Goal: Task Accomplishment & Management: Use online tool/utility

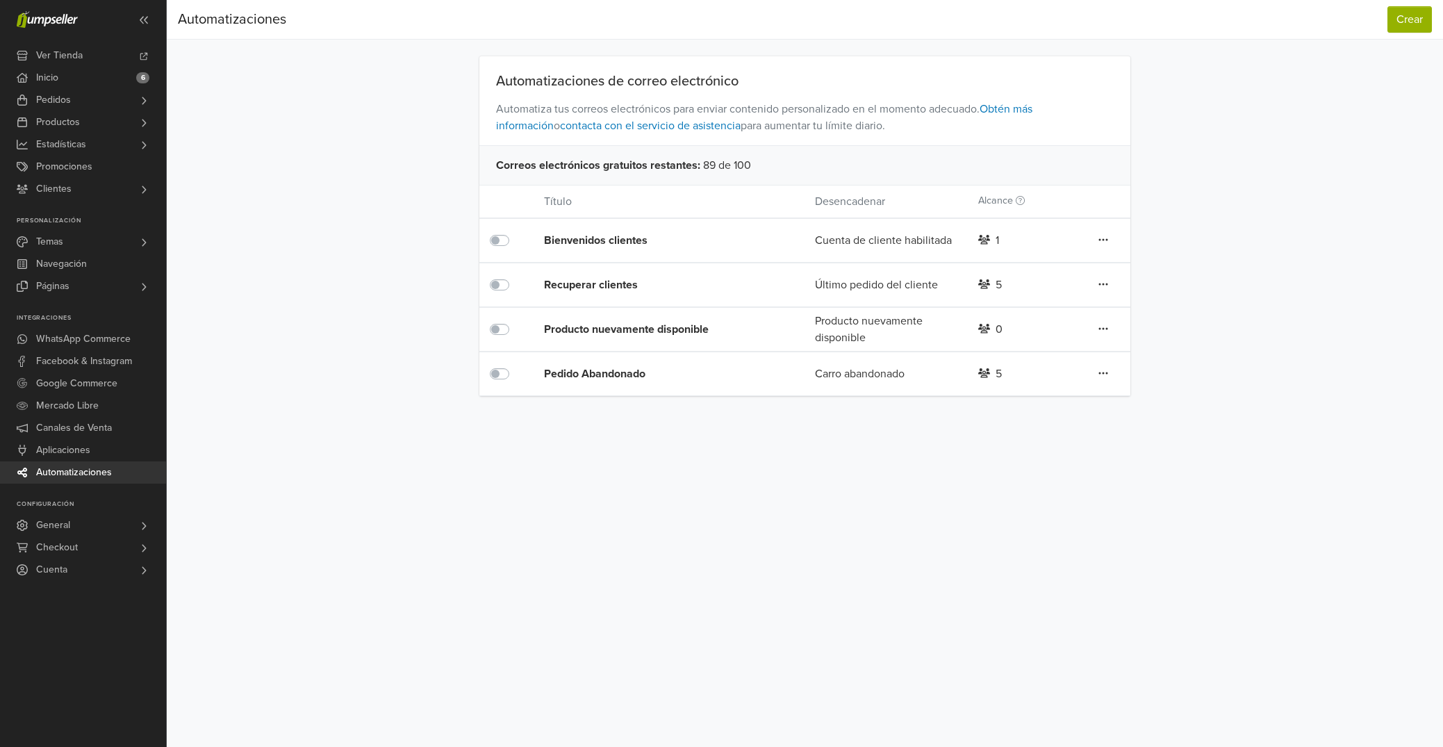
click at [619, 377] on div "Pedido Abandonado" at bounding box center [652, 373] width 217 height 17
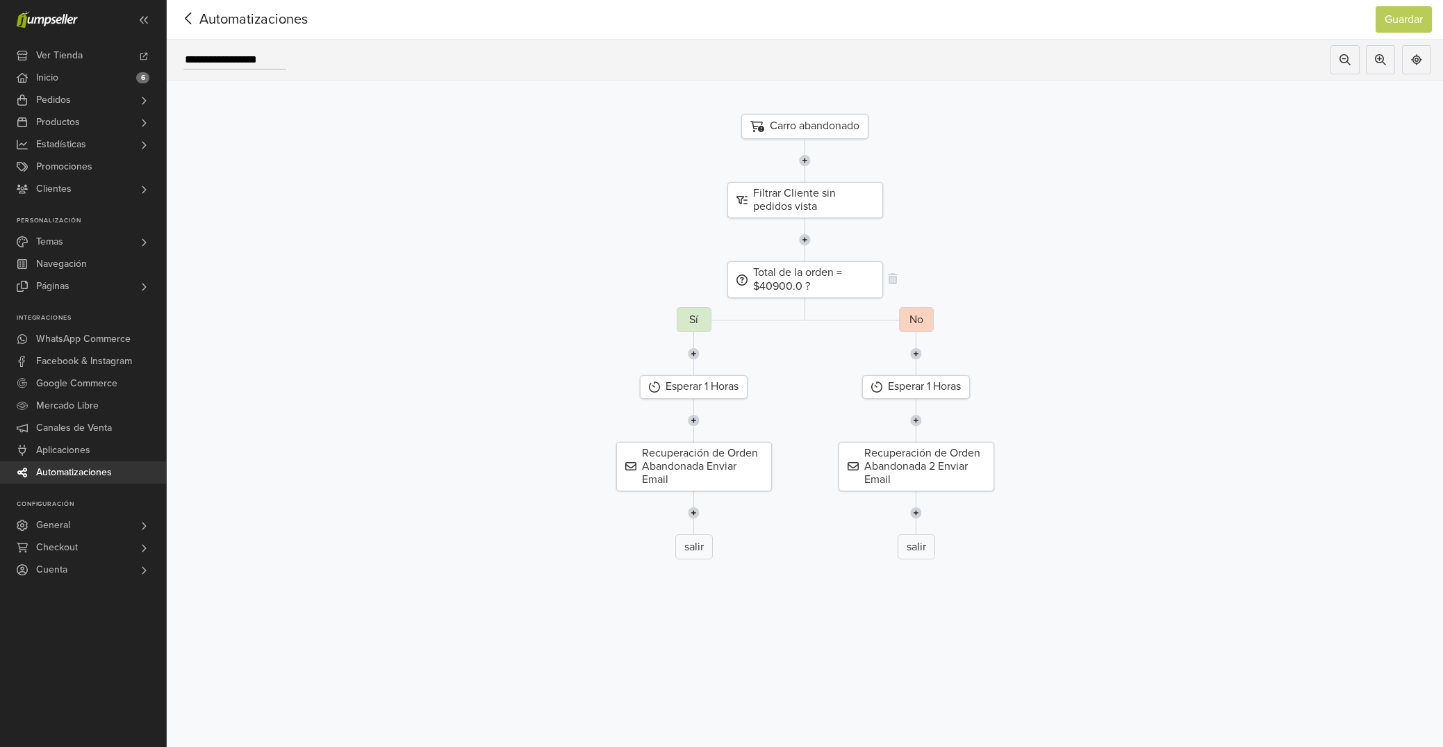
click at [796, 283] on div "Total de la orden = $40900.0 ?" at bounding box center [805, 279] width 156 height 36
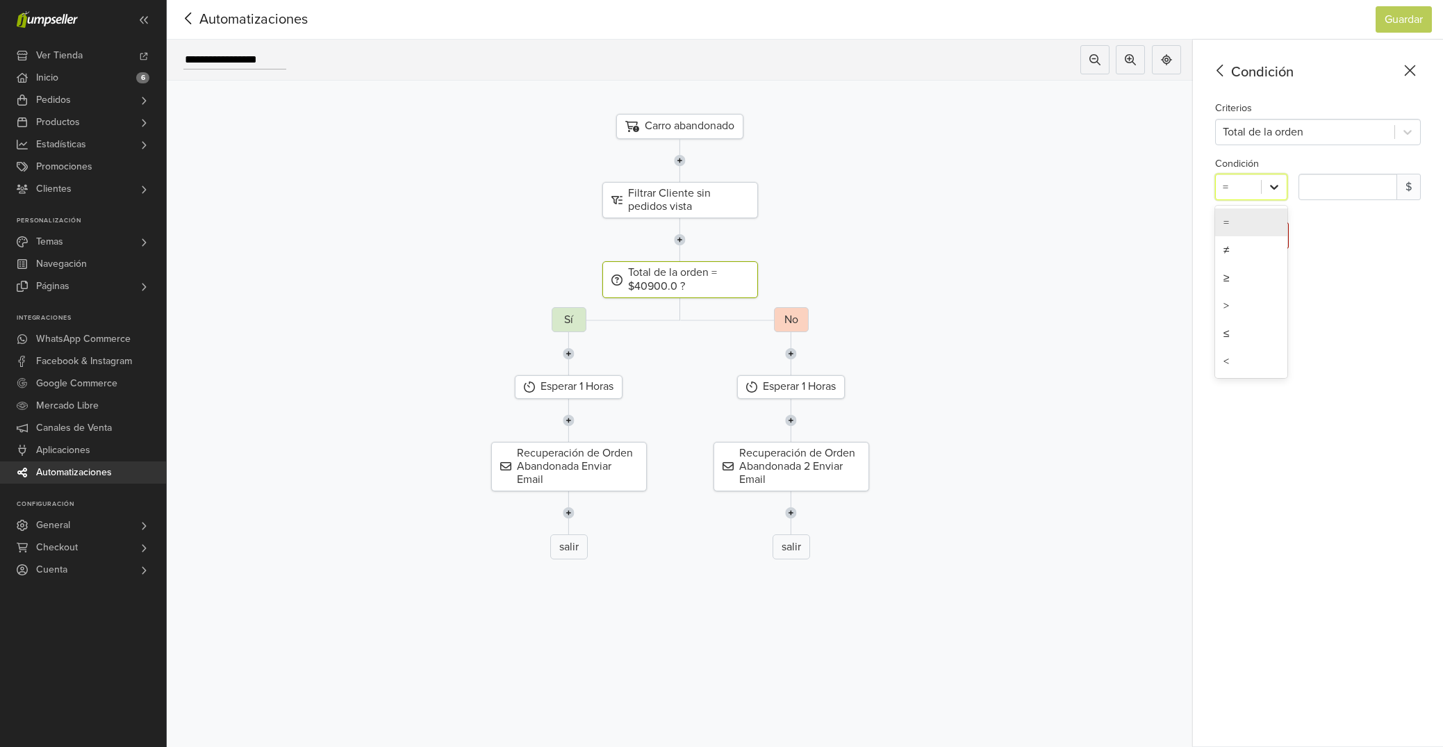
click at [1274, 189] on icon at bounding box center [1274, 187] width 8 height 5
click at [898, 290] on div "Total de la orden = $40900.0 ? Sí Esperar 1 Horas Recuperación de Orden Abandon…" at bounding box center [679, 414] width 1047 height 306
click at [569, 354] on img at bounding box center [569, 353] width 12 height 43
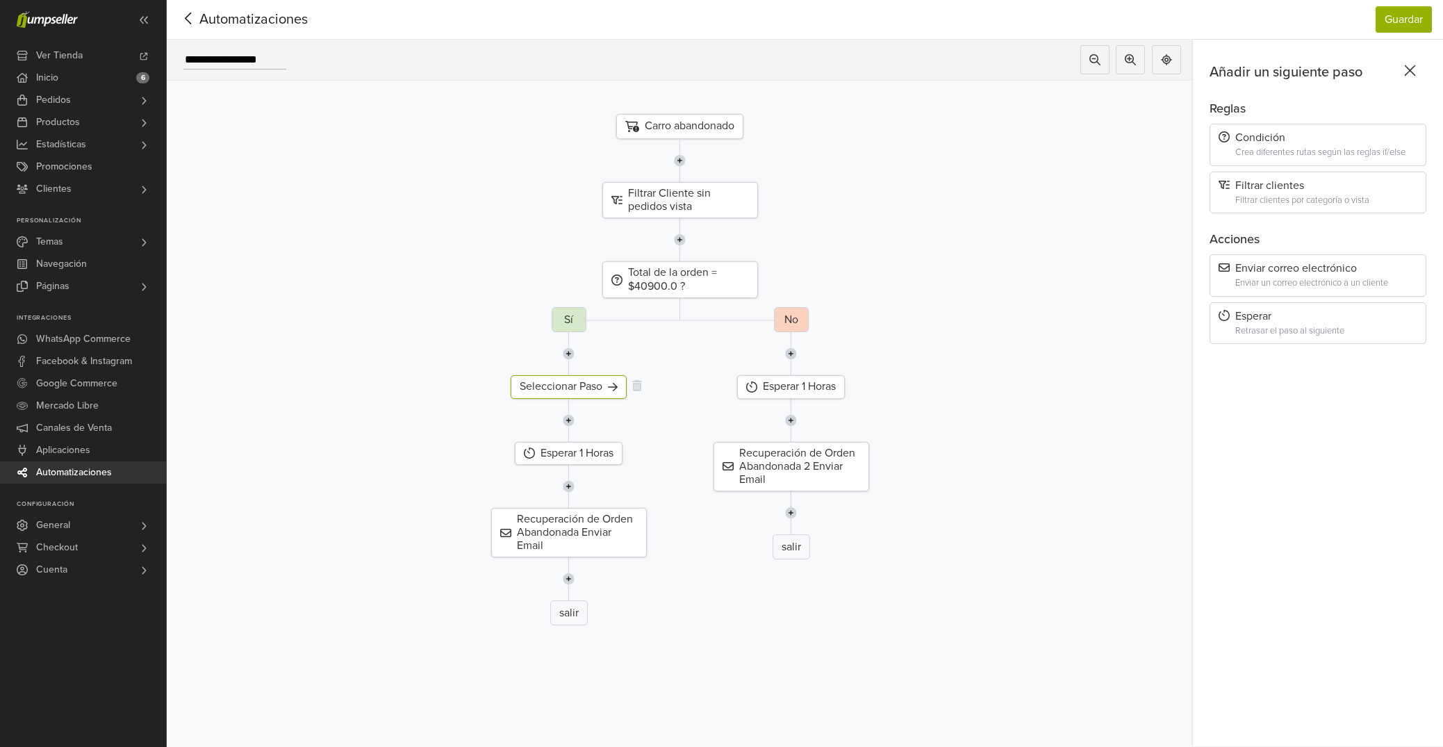
click at [581, 388] on div "Seleccionar Paso" at bounding box center [569, 386] width 116 height 23
click at [696, 279] on div "Total de la orden = $40900.0 ?" at bounding box center [680, 279] width 156 height 36
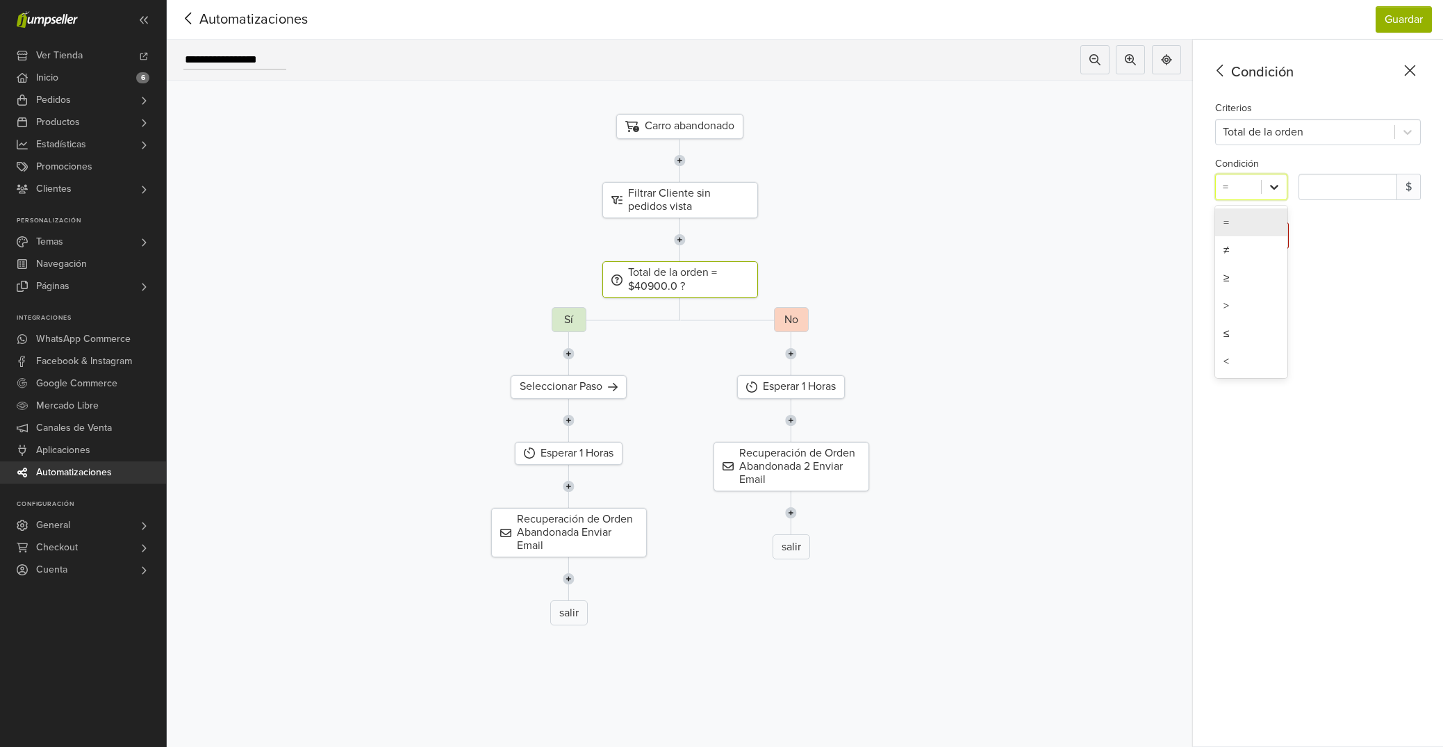
click at [1265, 194] on div at bounding box center [1274, 186] width 25 height 25
click at [1249, 282] on div "≥" at bounding box center [1251, 278] width 72 height 28
click at [1323, 185] on input "*******" at bounding box center [1347, 187] width 99 height 26
type input "*******"
click at [1276, 334] on div "Condición Criterios Total de la orden Condición ≥ ******* $ Quitar paso" at bounding box center [1318, 393] width 250 height 707
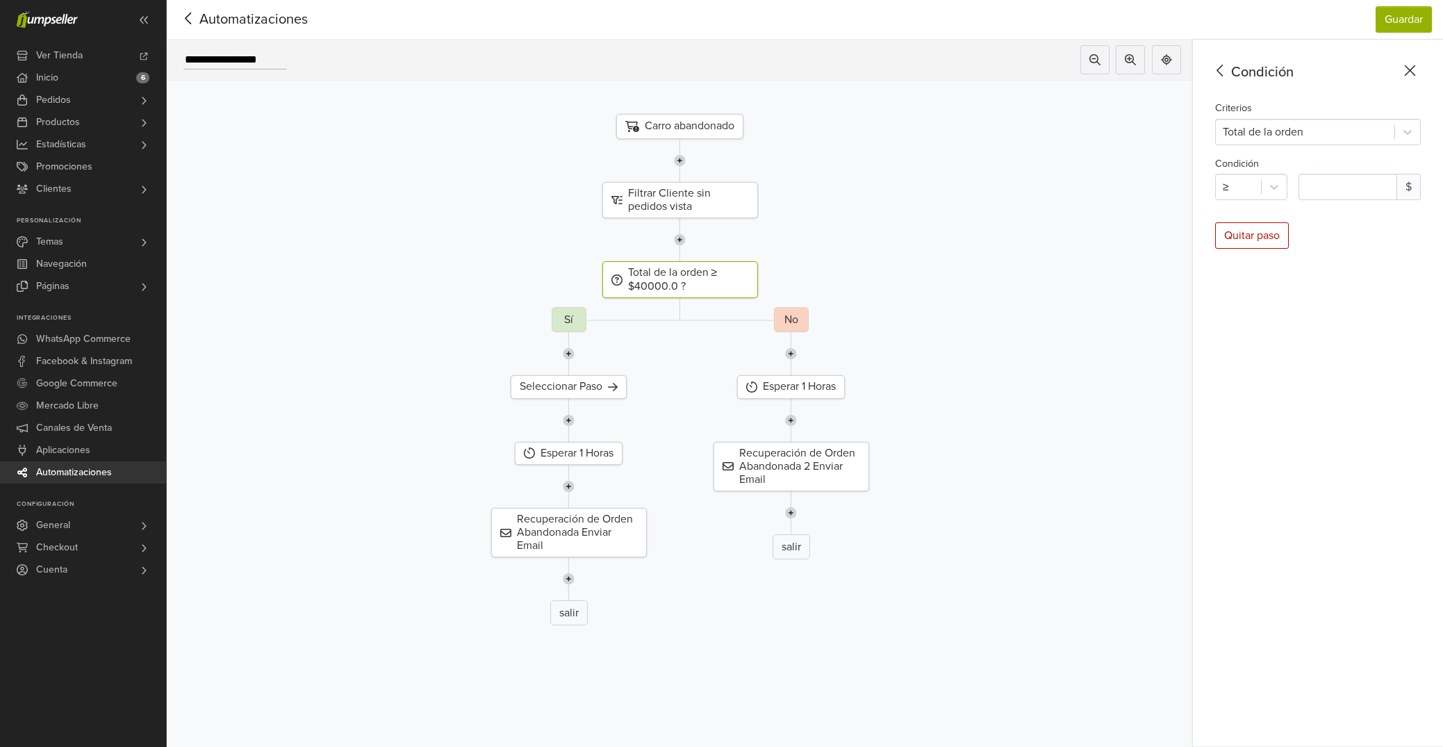
click at [679, 344] on div at bounding box center [791, 353] width 1068 height 43
click at [115, 106] on link "Pedidos" at bounding box center [83, 100] width 166 height 22
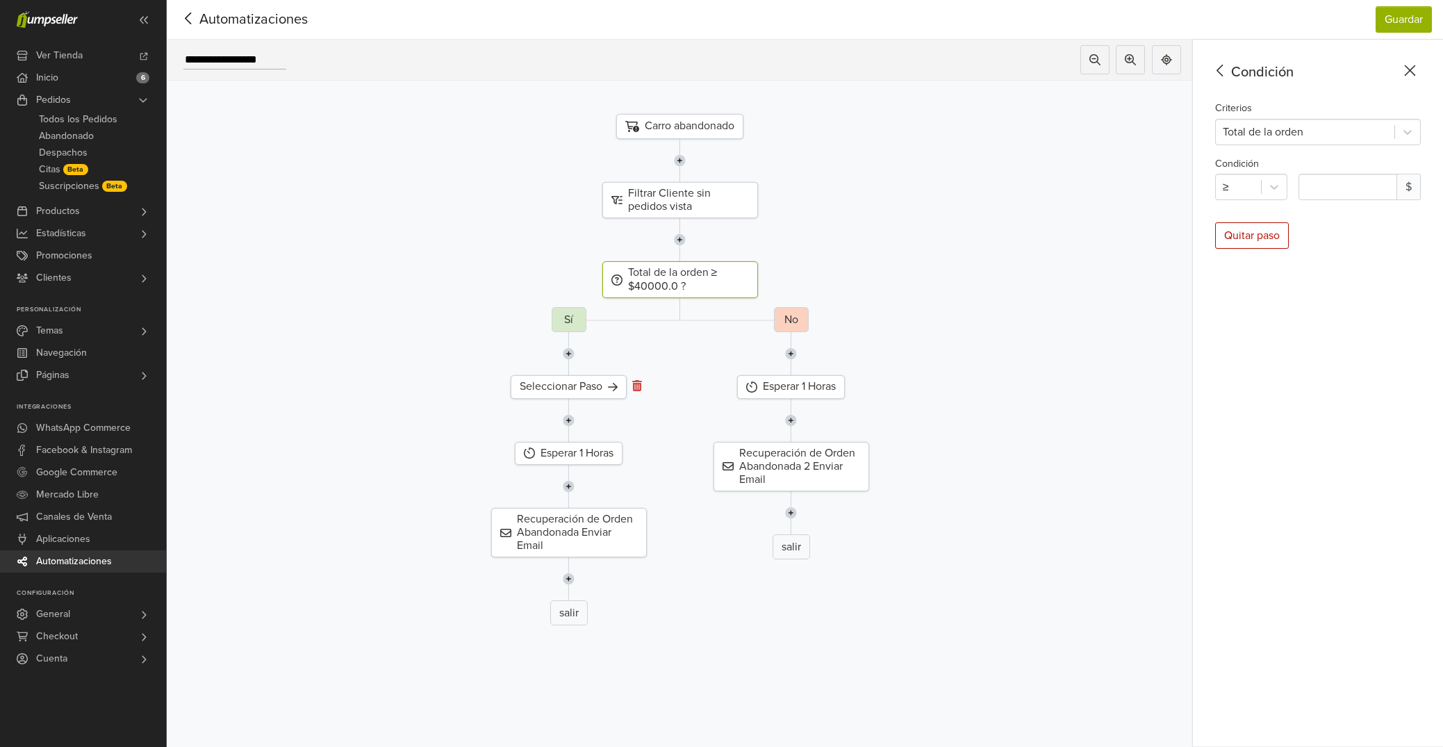
click at [637, 386] on icon at bounding box center [637, 385] width 10 height 11
click at [794, 355] on img at bounding box center [791, 353] width 12 height 43
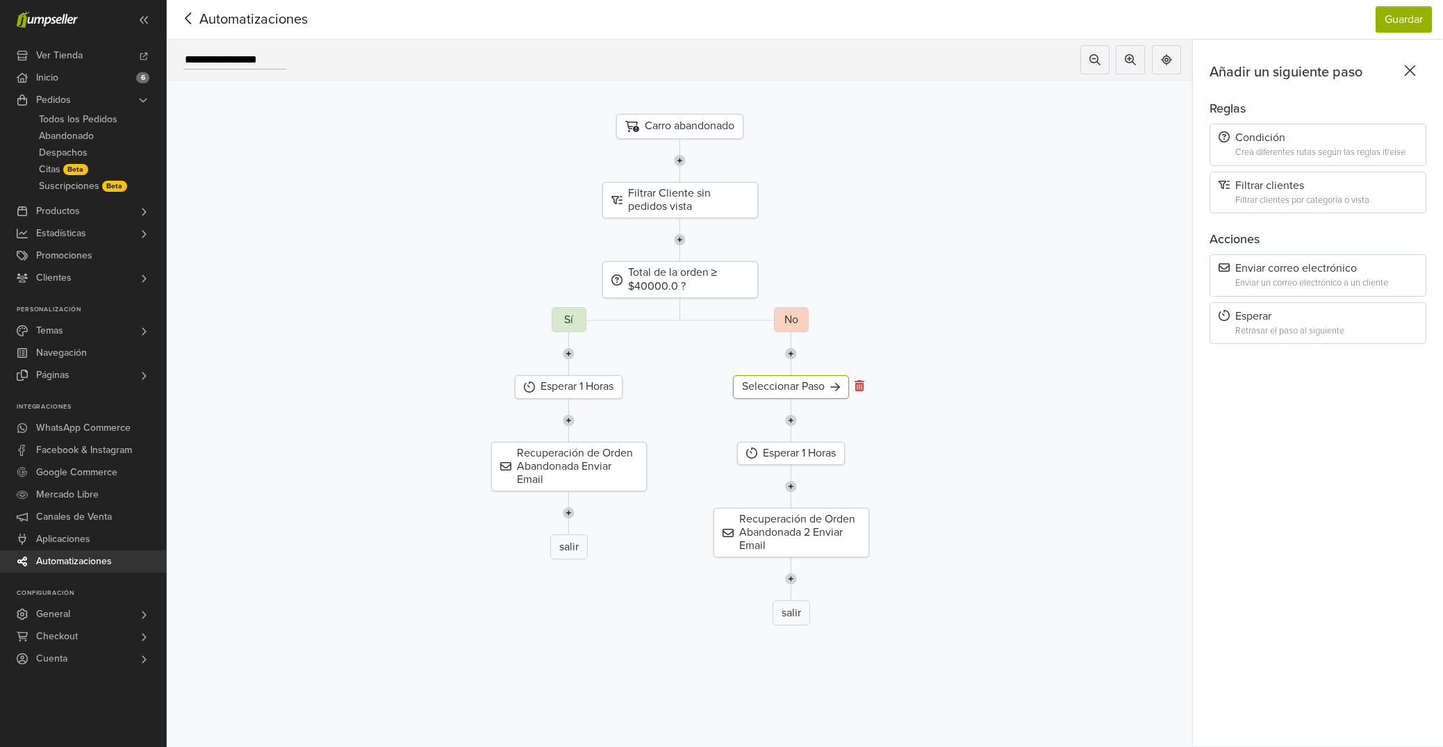
click at [859, 387] on icon at bounding box center [859, 385] width 10 height 11
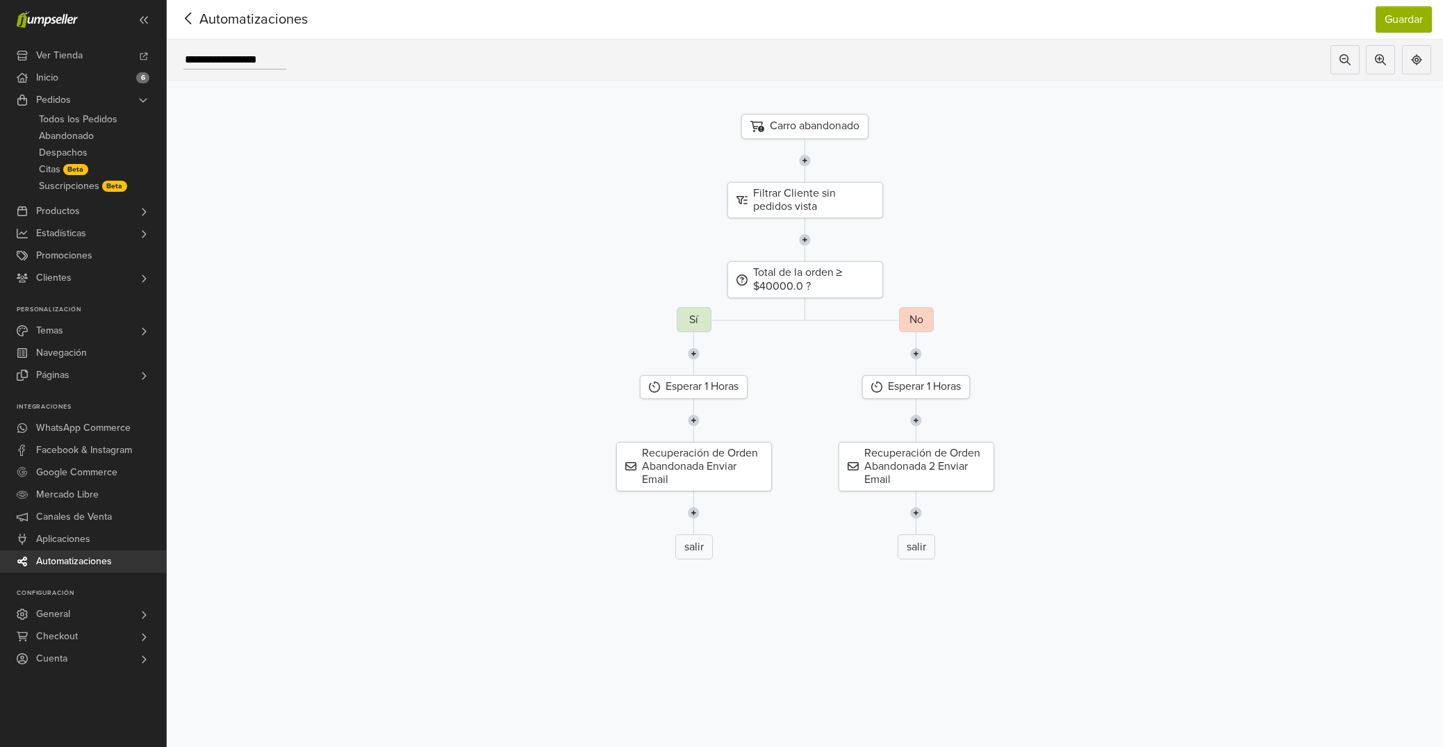
click at [696, 420] on img at bounding box center [694, 420] width 12 height 43
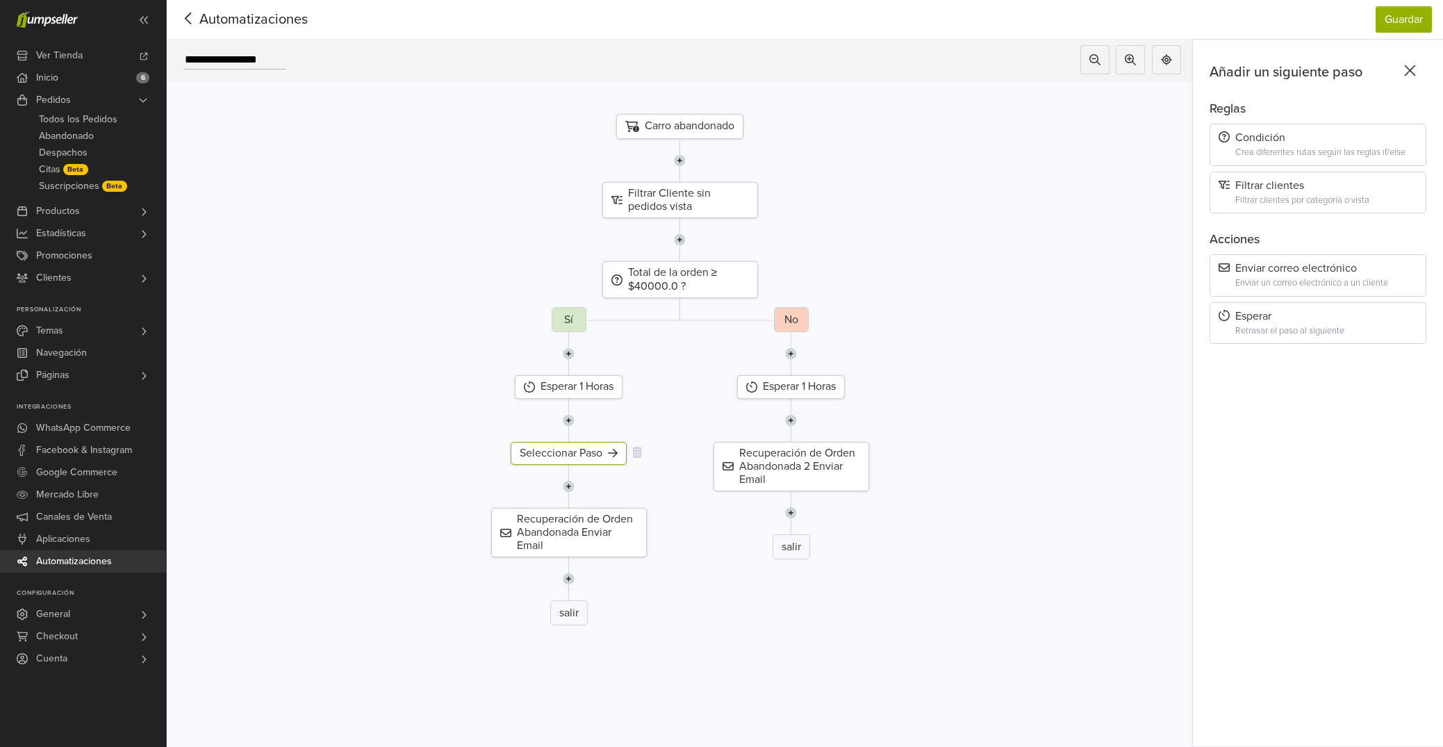
click at [588, 460] on div "Seleccionar Paso" at bounding box center [569, 453] width 116 height 23
click at [613, 454] on icon at bounding box center [613, 452] width 10 height 11
click at [584, 455] on div "Seleccionar Paso" at bounding box center [569, 453] width 116 height 23
click at [180, 12] on nav "Automatizaciones Guardar Automatizaciones Guardar" at bounding box center [805, 20] width 1276 height 40
click at [181, 13] on icon at bounding box center [189, 18] width 22 height 17
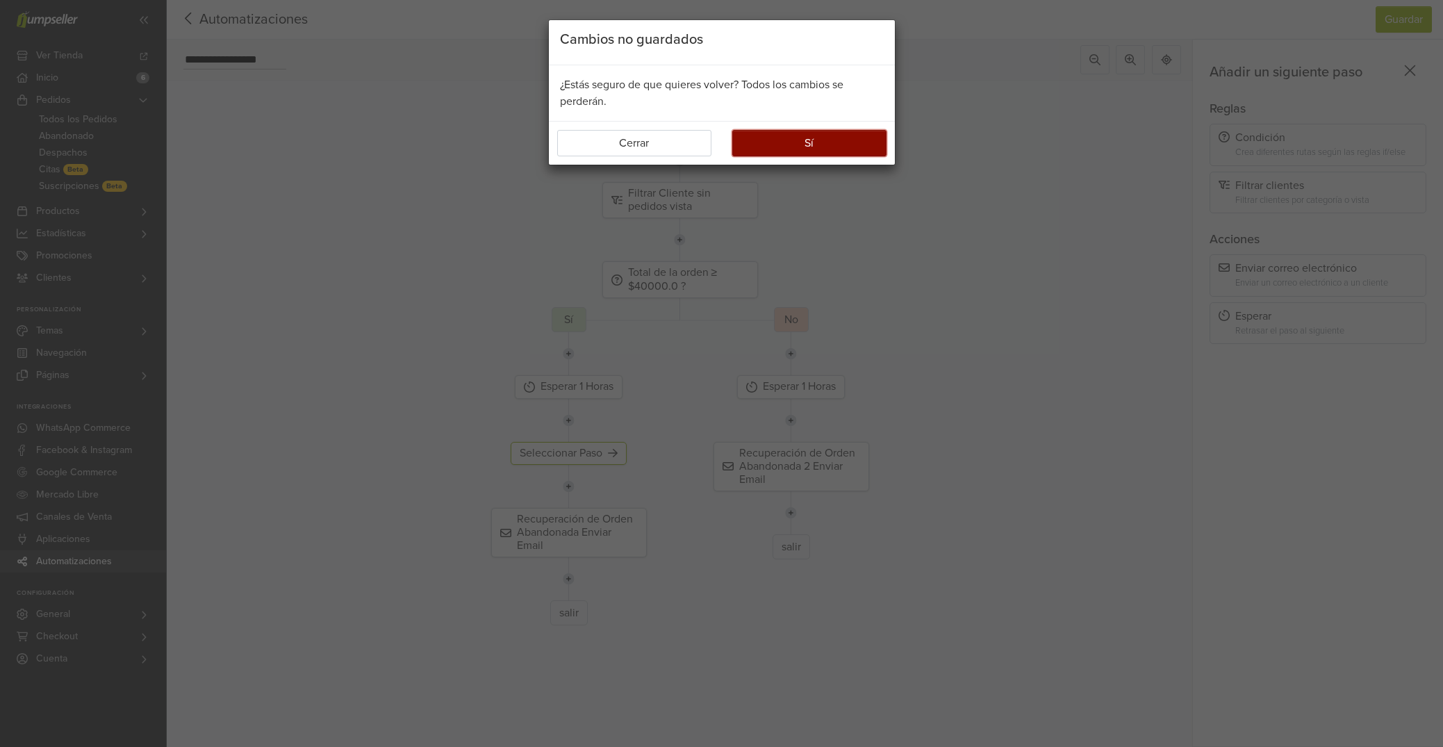
click at [790, 142] on button "Sí" at bounding box center [809, 143] width 154 height 26
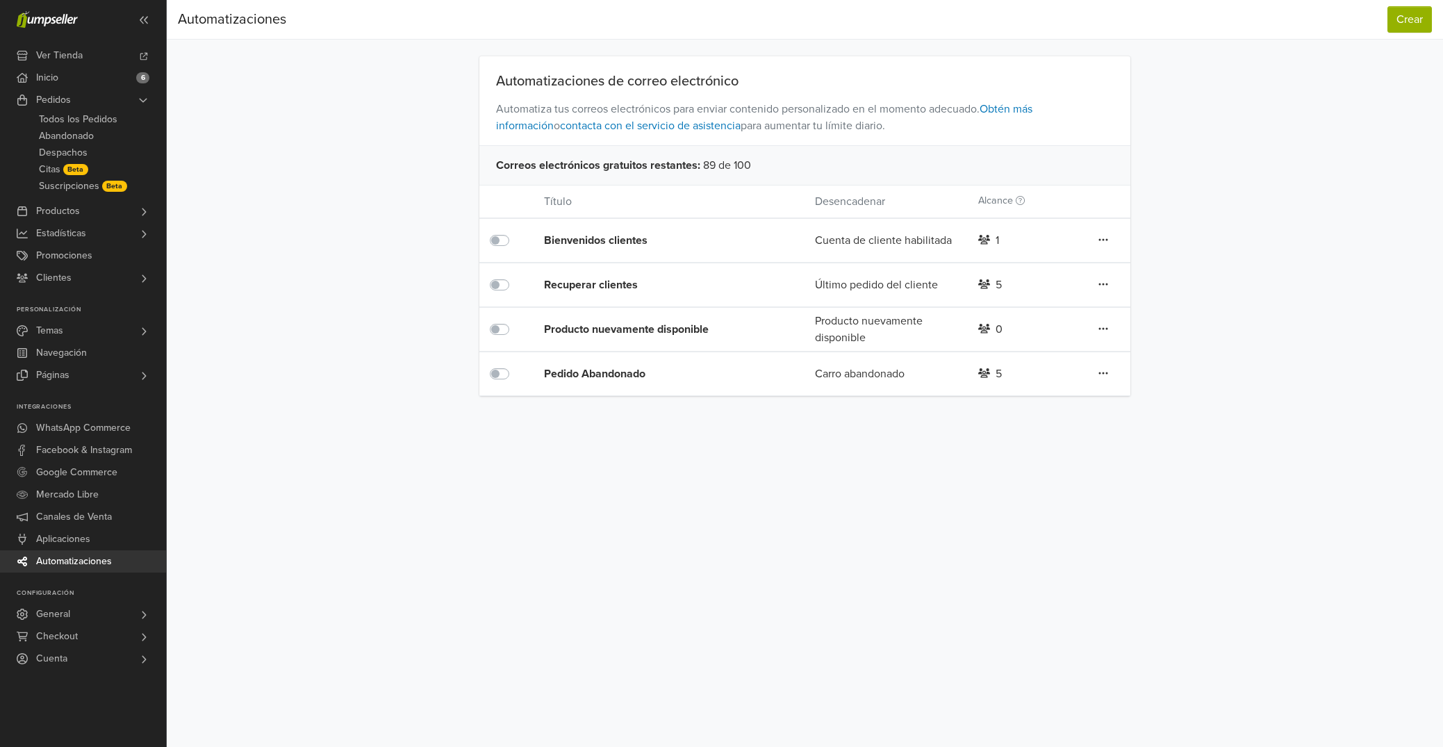
click at [602, 285] on div "Recuperar clientes" at bounding box center [652, 284] width 217 height 17
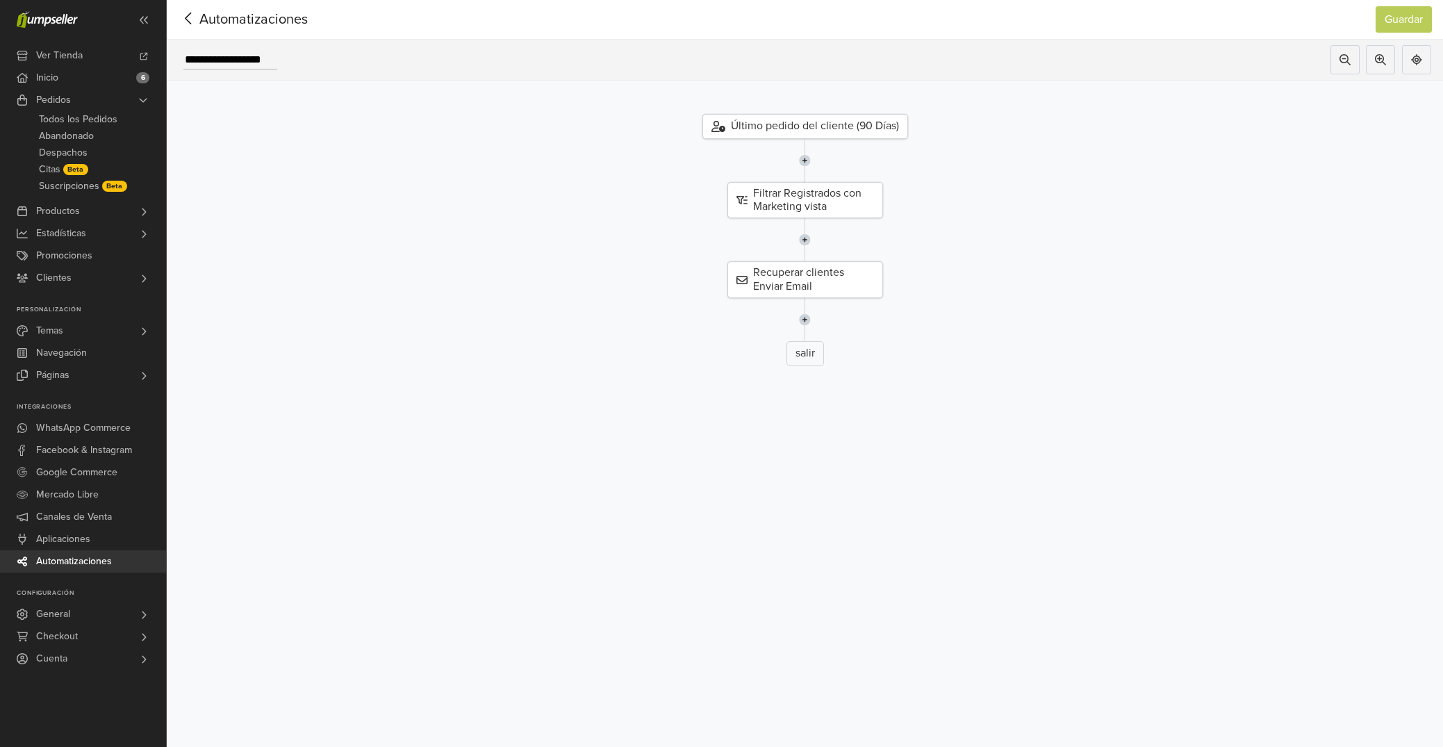
click at [181, 20] on icon at bounding box center [189, 18] width 22 height 17
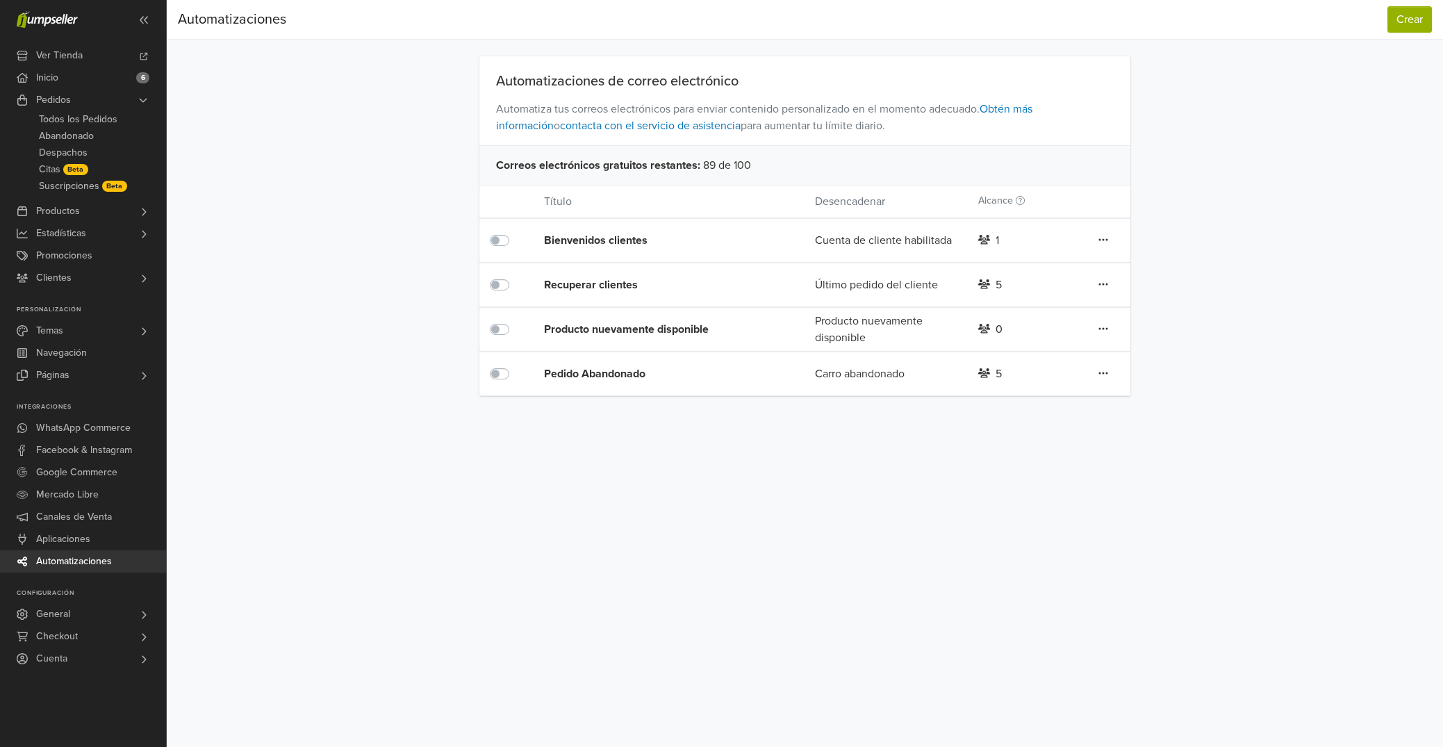
click at [515, 321] on label at bounding box center [515, 321] width 0 height 0
